Goal: Task Accomplishment & Management: Use online tool/utility

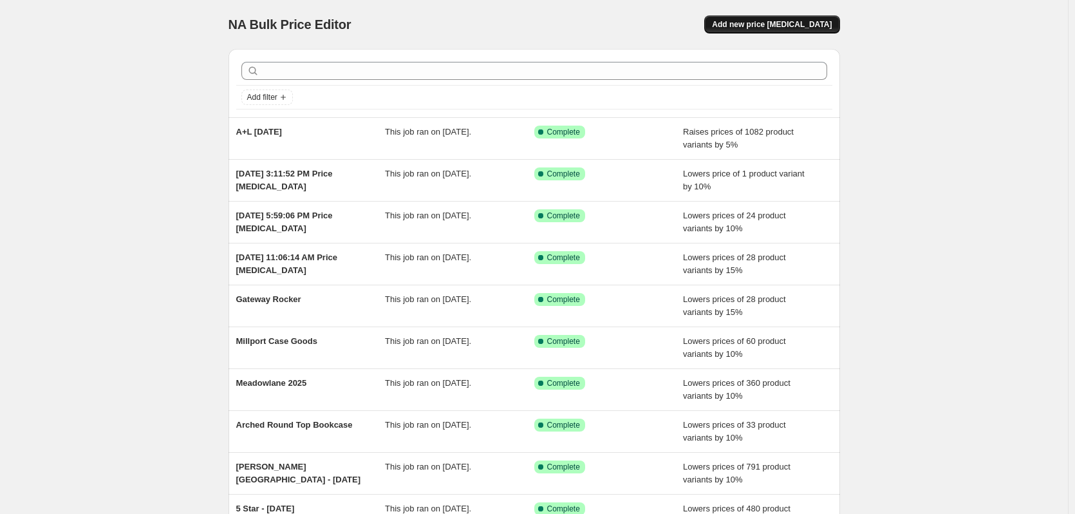
click at [778, 28] on span "Add new price change job" at bounding box center [772, 24] width 120 height 10
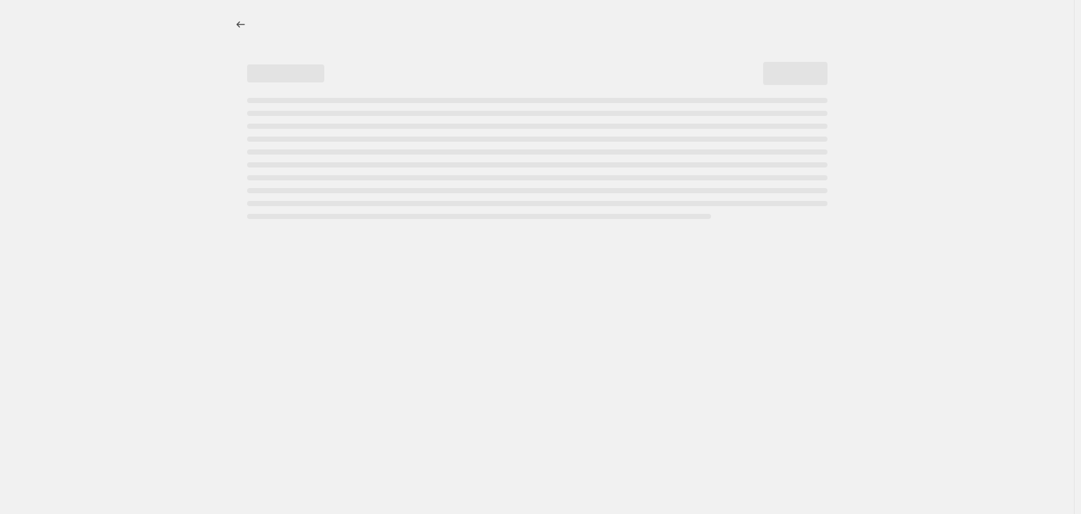
select select "percentage"
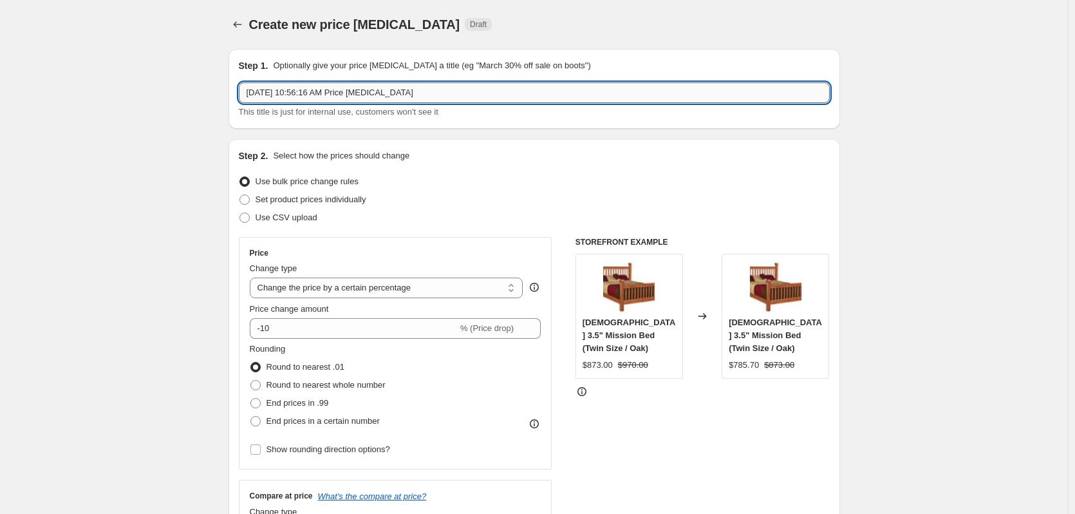
drag, startPoint x: 464, startPoint y: 95, endPoint x: 250, endPoint y: 88, distance: 214.4
click at [250, 88] on input "Sep 6, 2025, 10:56:16 AM Price change job" at bounding box center [534, 92] width 591 height 21
type input "Sterling Balcony Items"
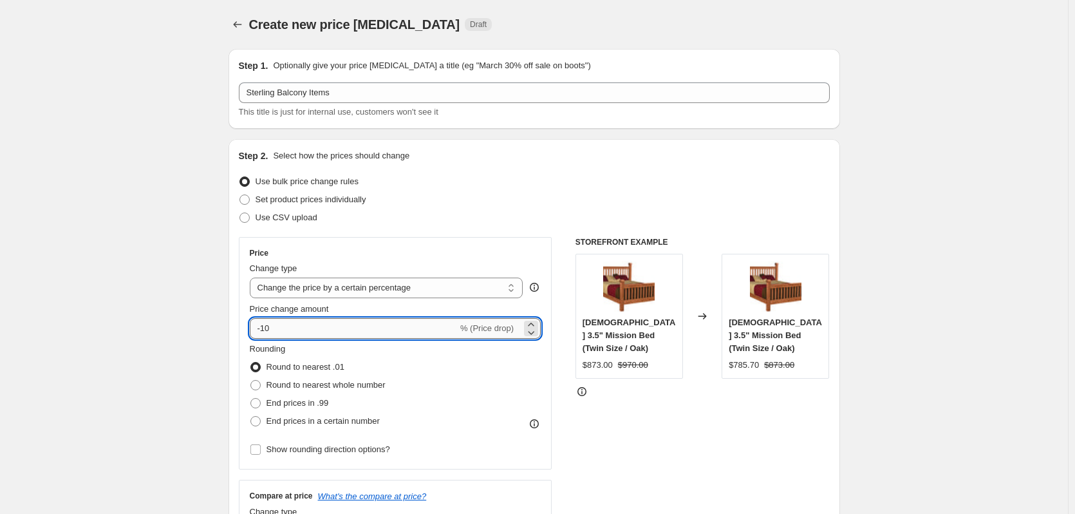
click at [306, 331] on input "-10" at bounding box center [354, 328] width 208 height 21
type input "-15"
click at [538, 373] on div "Rounding Round to nearest .01 Round to nearest whole number End prices in .99 E…" at bounding box center [396, 386] width 292 height 88
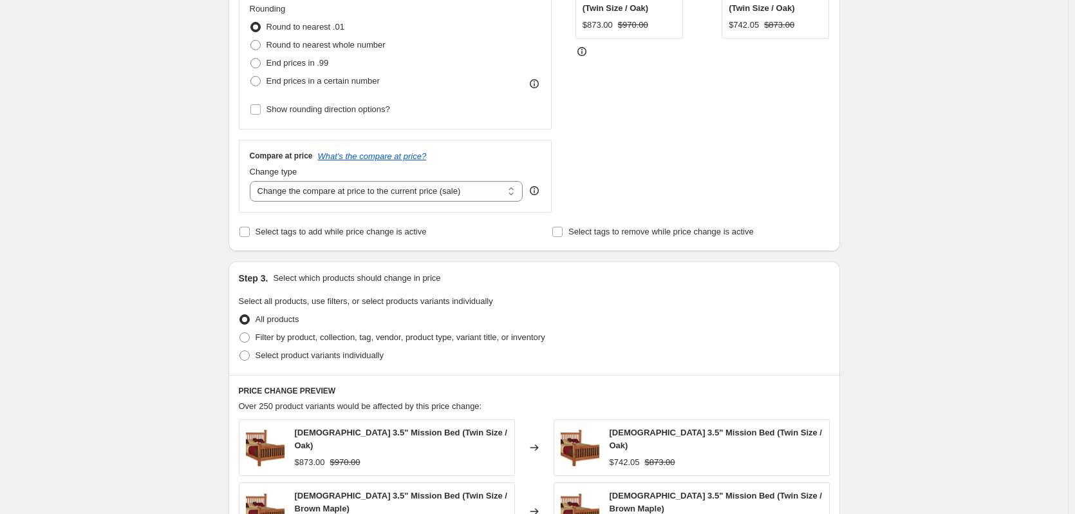
scroll to position [451, 0]
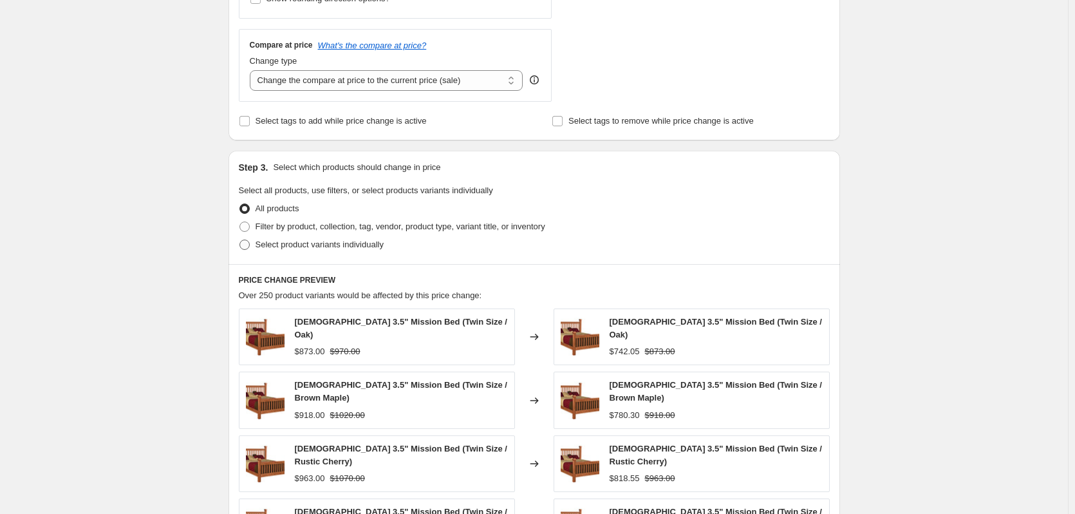
click at [291, 246] on span "Select product variants individually" at bounding box center [320, 244] width 128 height 10
click at [240, 240] on input "Select product variants individually" at bounding box center [239, 239] width 1 height 1
radio input "true"
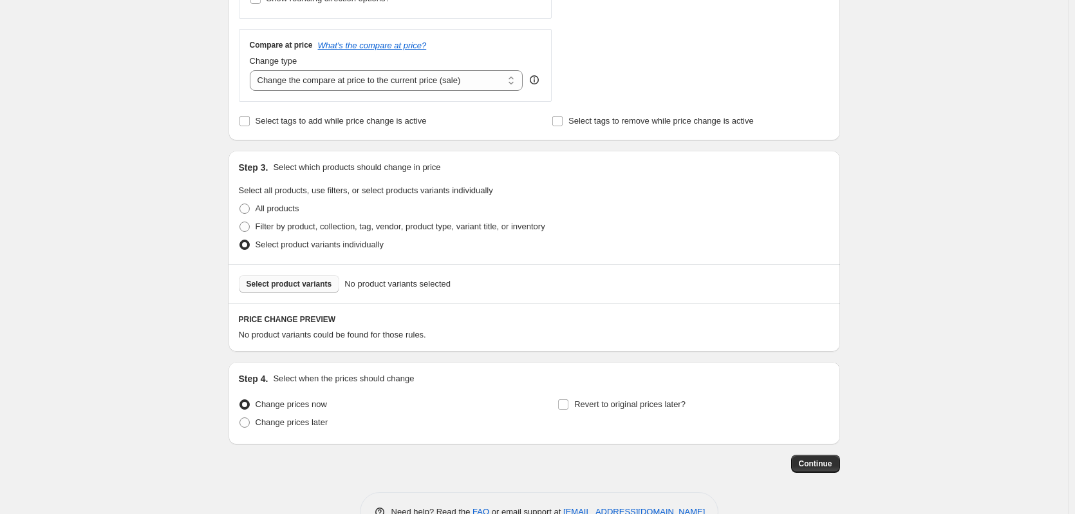
click at [289, 279] on span "Select product variants" at bounding box center [290, 284] width 86 height 10
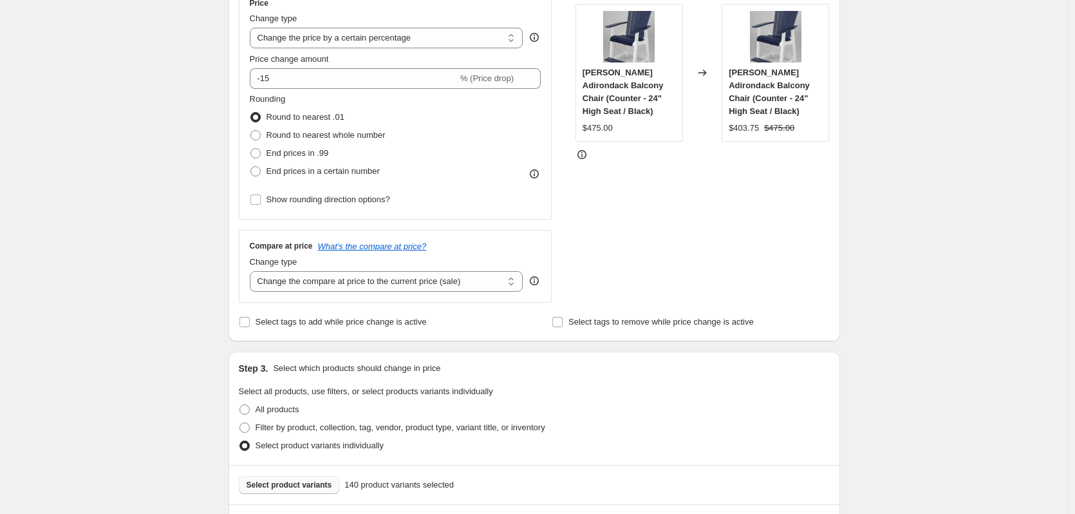
scroll to position [126, 0]
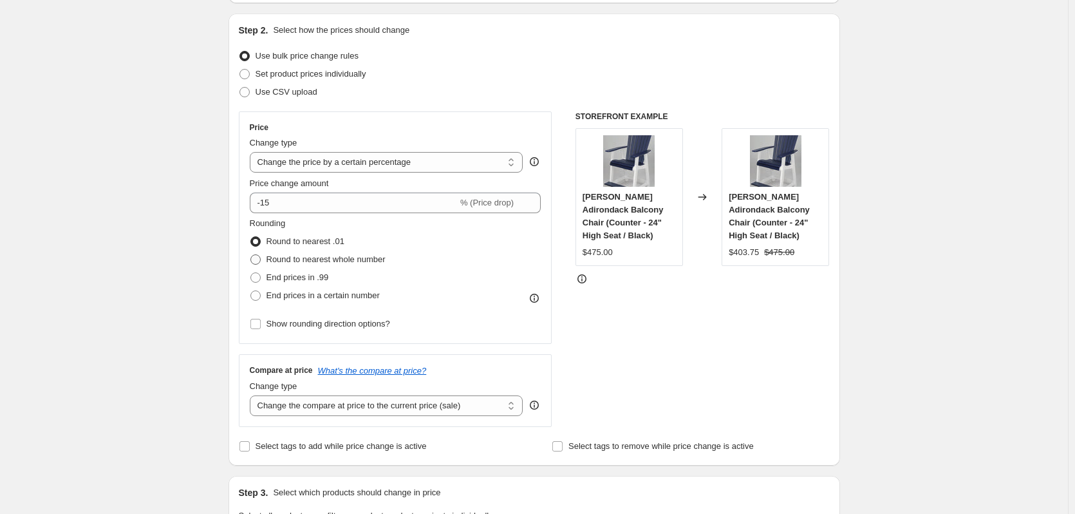
click at [261, 257] on span at bounding box center [256, 260] width 12 height 12
click at [251, 255] on input "Round to nearest whole number" at bounding box center [250, 254] width 1 height 1
radio input "true"
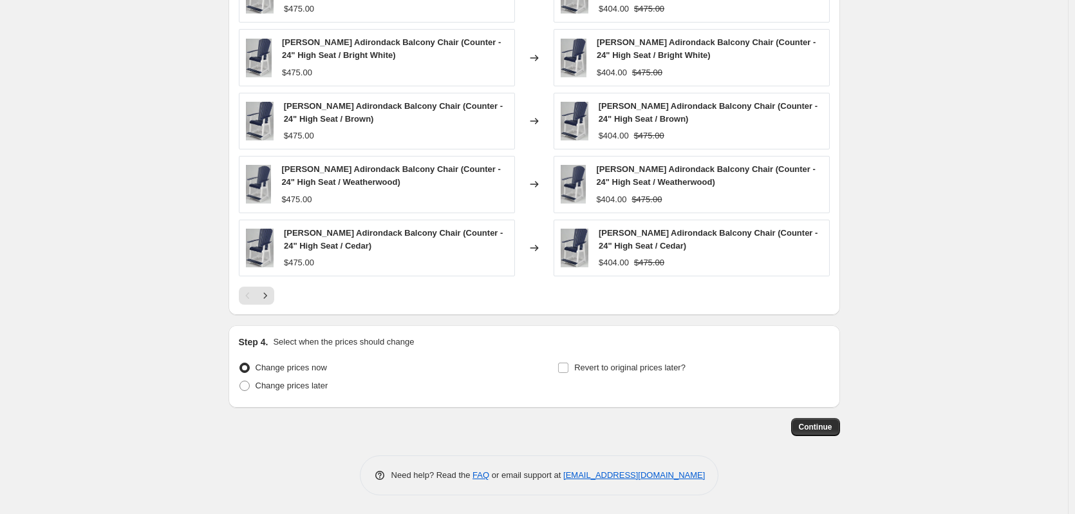
scroll to position [834, 0]
click at [821, 425] on span "Continue" at bounding box center [815, 426] width 33 height 10
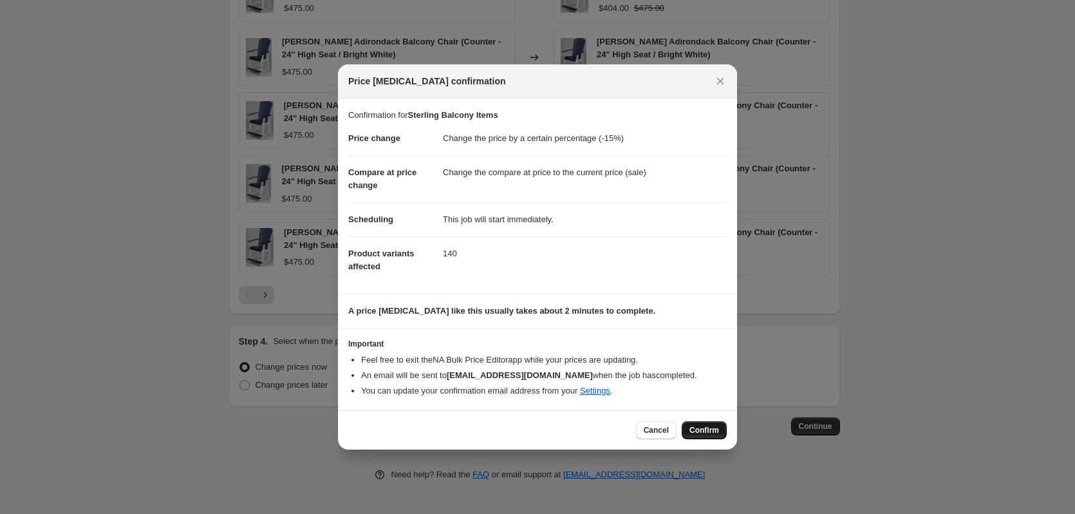
click at [715, 430] on span "Confirm" at bounding box center [704, 430] width 30 height 10
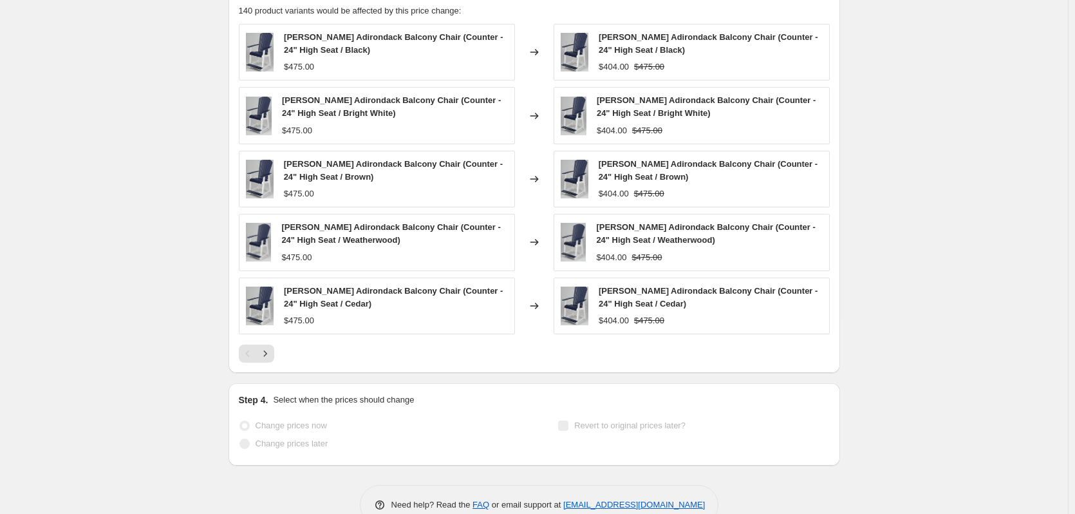
scroll to position [867, 0]
